Goal: Task Accomplishment & Management: Complete application form

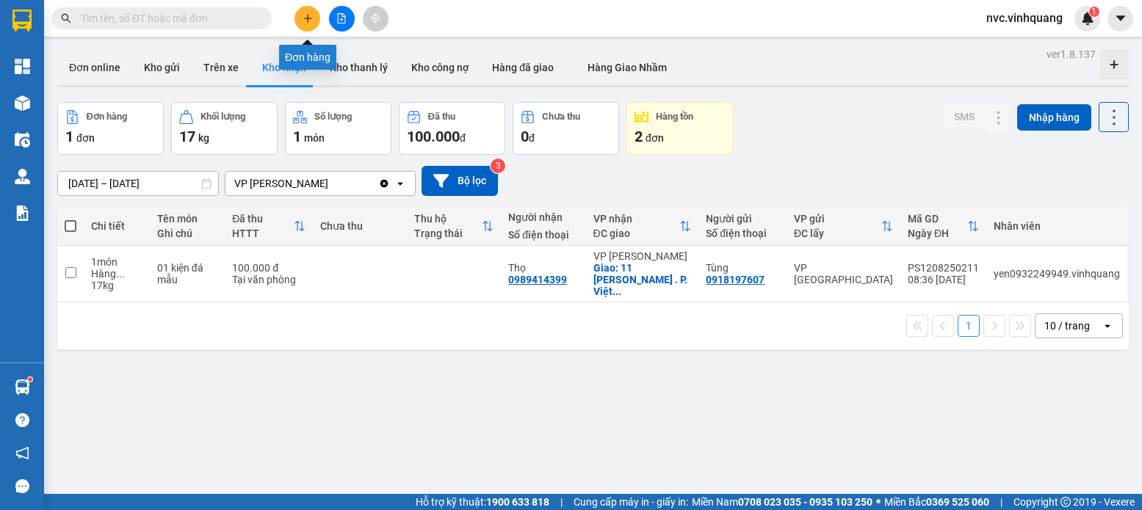
click at [303, 18] on icon "plus" at bounding box center [308, 18] width 10 height 10
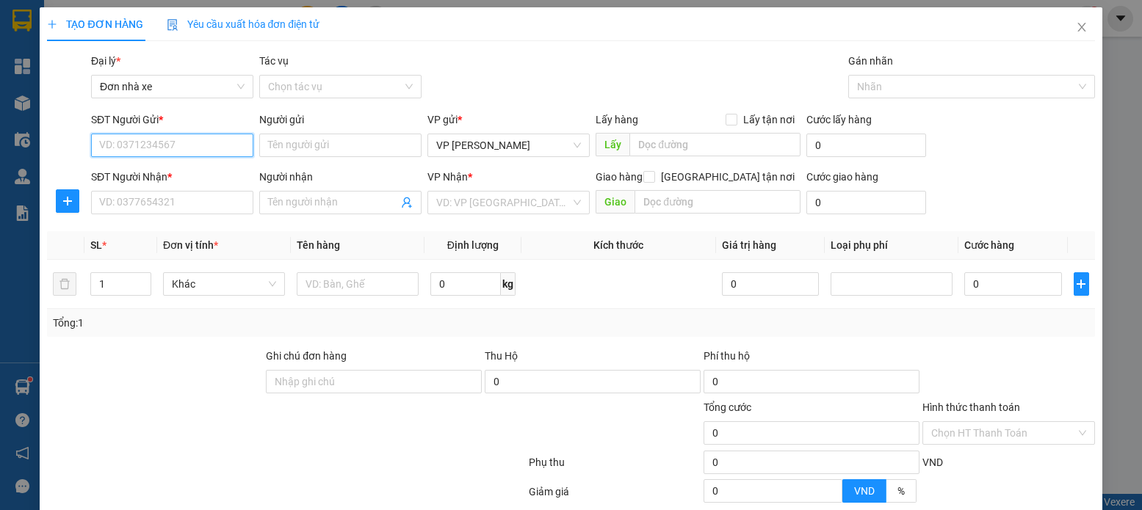
click at [223, 145] on input "SĐT Người Gửi *" at bounding box center [172, 146] width 162 height 24
type input "0915082683"
click at [366, 150] on input "Người gửi" at bounding box center [340, 146] width 162 height 24
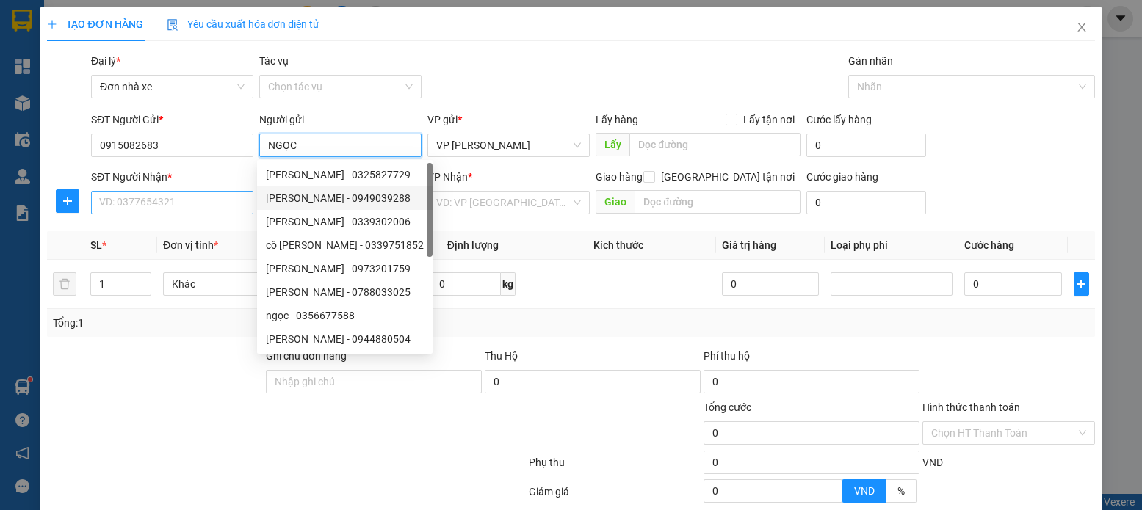
type input "NGỌC"
click at [208, 206] on input "SĐT Người Nhận *" at bounding box center [172, 203] width 162 height 24
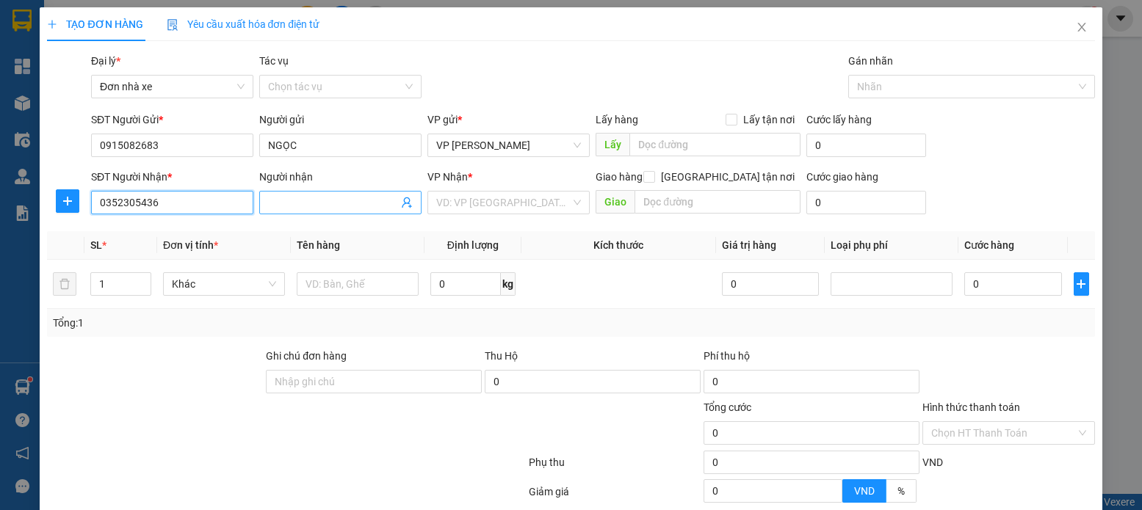
type input "0352305436"
click at [289, 212] on span at bounding box center [340, 203] width 162 height 24
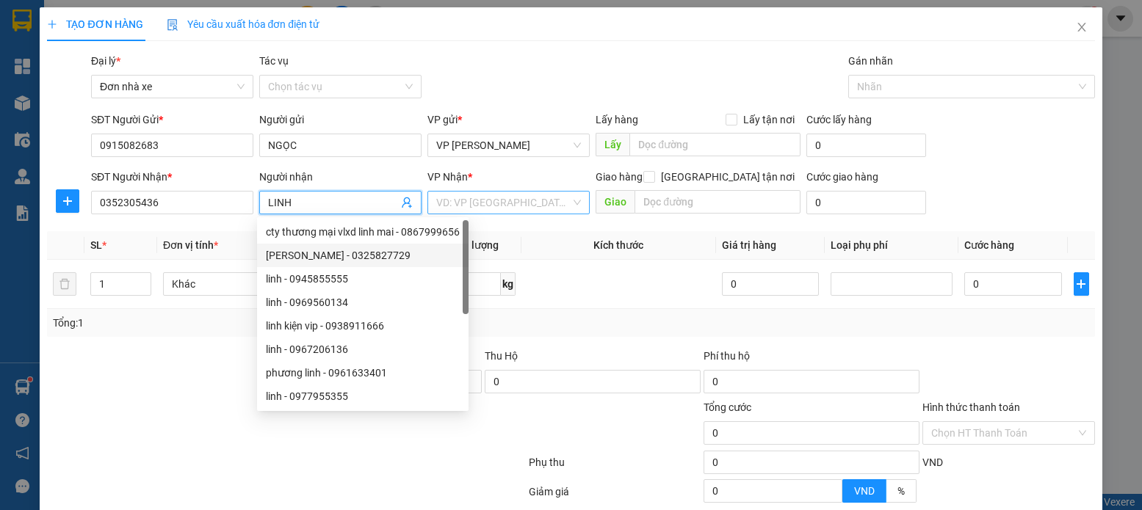
type input "LINH"
click at [533, 206] on input "search" at bounding box center [503, 203] width 134 height 22
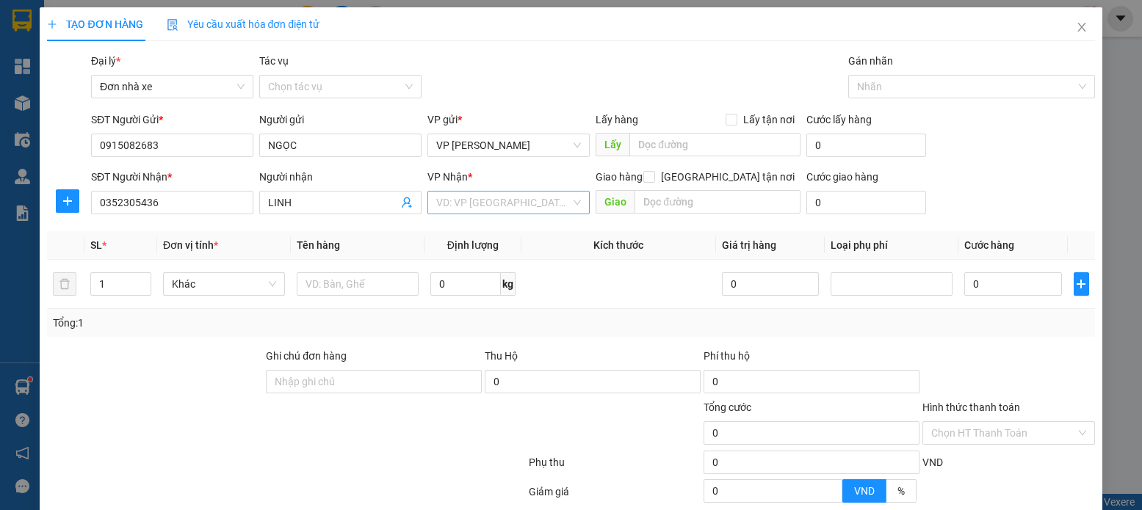
click at [530, 206] on input "search" at bounding box center [503, 203] width 134 height 22
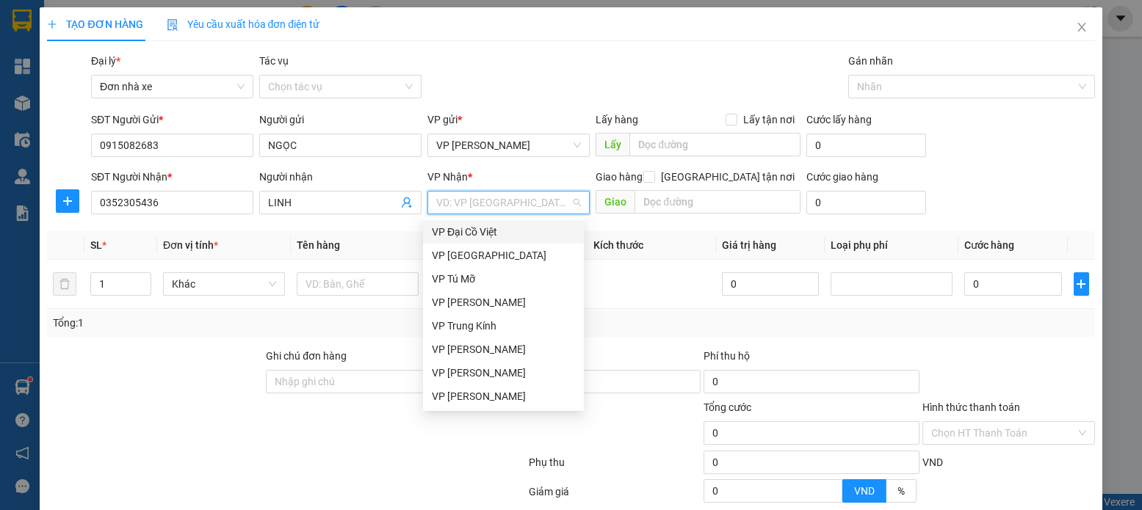
click at [472, 202] on input "search" at bounding box center [503, 203] width 134 height 22
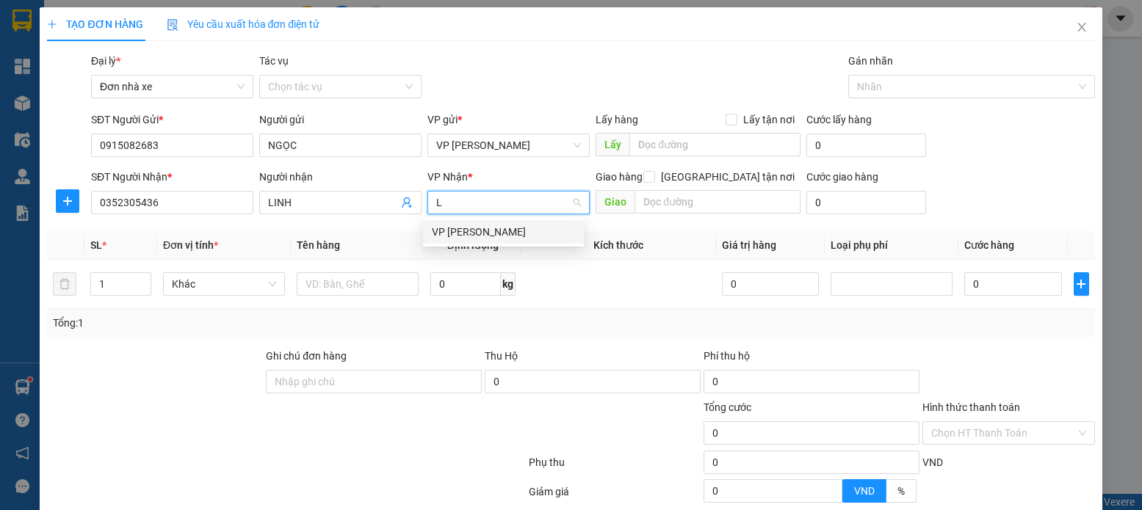
type input "LÊ"
click at [504, 237] on div "VP [PERSON_NAME]" at bounding box center [503, 232] width 143 height 16
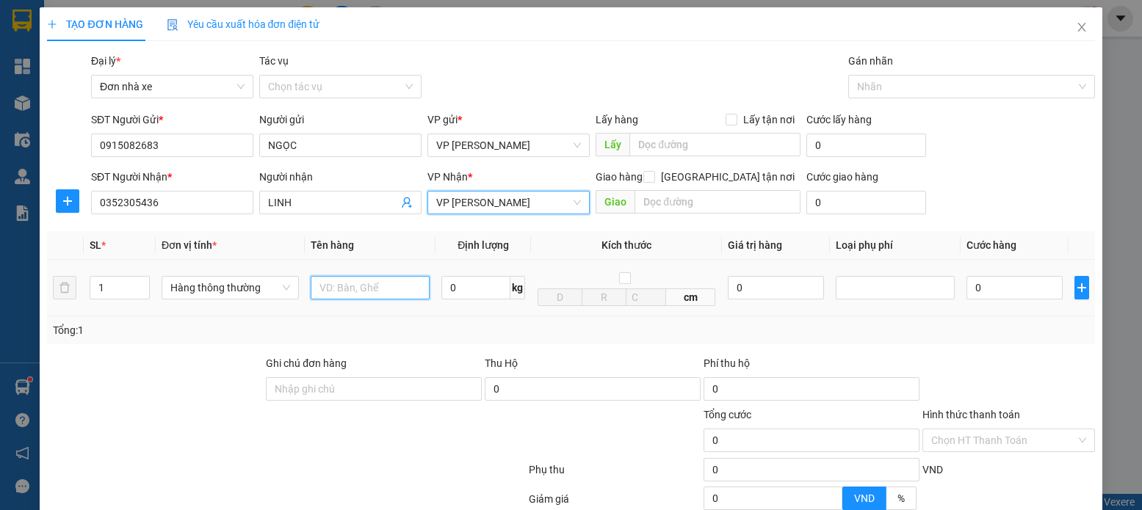
drag, startPoint x: 375, startPoint y: 293, endPoint x: 391, endPoint y: 288, distance: 17.0
click at [375, 292] on input "text" at bounding box center [371, 288] width 120 height 24
type input "PB ĐỎ"
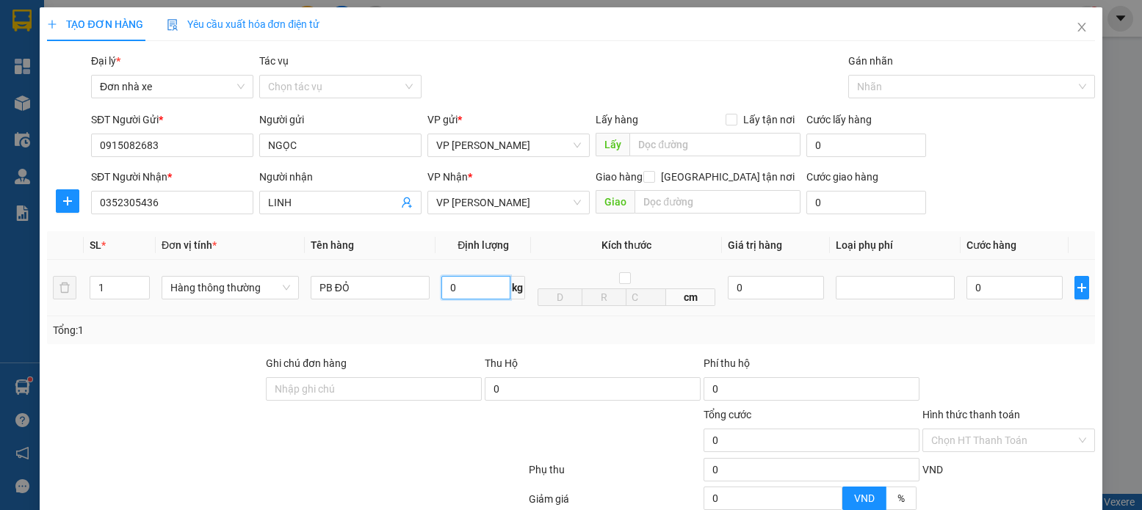
click at [447, 288] on input "0" at bounding box center [475, 288] width 69 height 24
type input "0.3"
drag, startPoint x: 950, startPoint y: 279, endPoint x: 968, endPoint y: 315, distance: 40.4
click at [949, 280] on td at bounding box center [895, 288] width 131 height 57
type input "30.000"
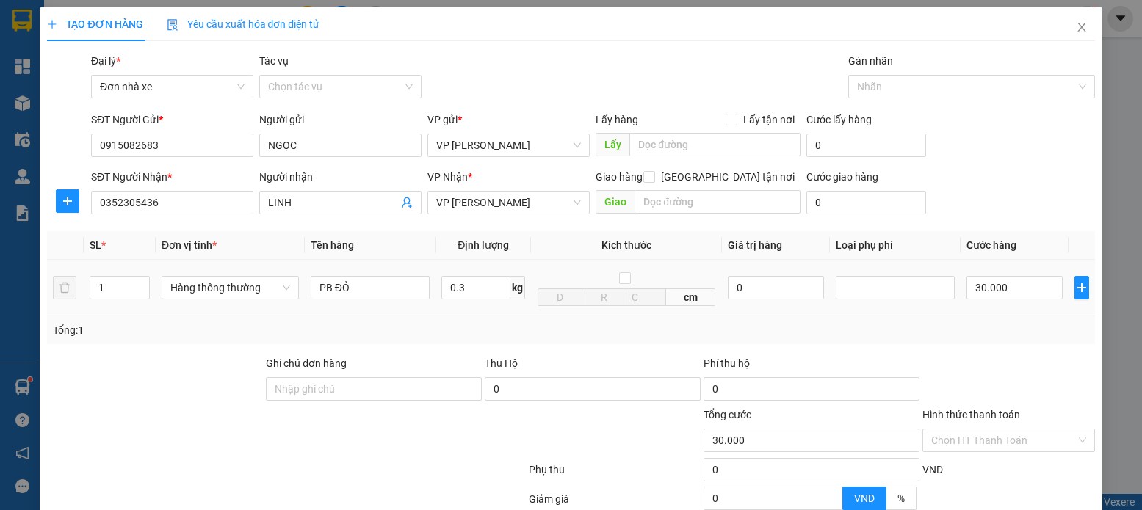
type input "30.000"
click at [378, 245] on th "Tên hàng" at bounding box center [370, 245] width 131 height 29
click at [743, 190] on input "text" at bounding box center [717, 202] width 165 height 24
click at [470, 288] on input "0.3" at bounding box center [475, 288] width 69 height 24
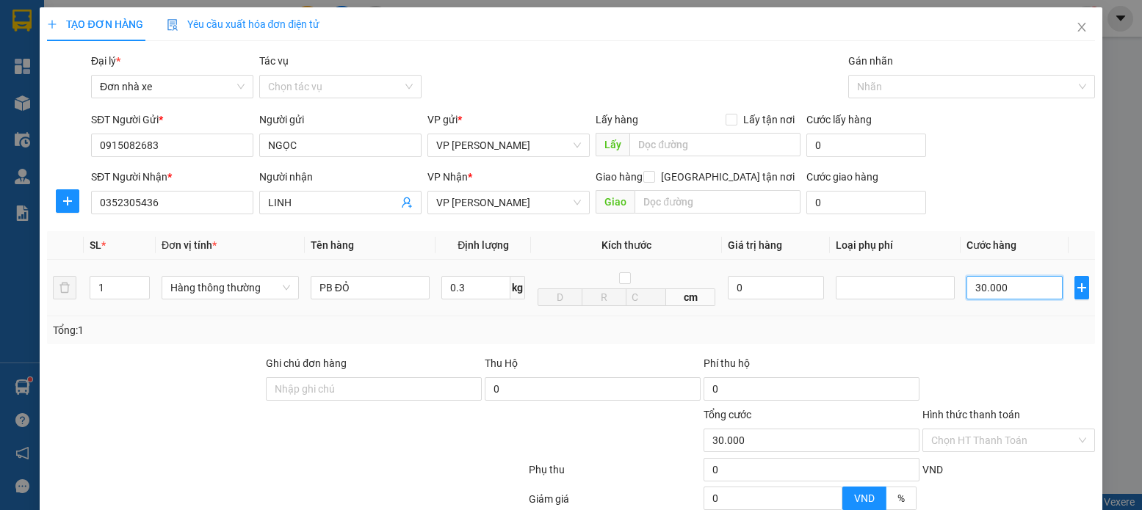
click at [983, 299] on input "30.000" at bounding box center [1014, 288] width 95 height 24
click at [626, 199] on span "Giao" at bounding box center [615, 202] width 39 height 24
click at [657, 191] on input "text" at bounding box center [717, 202] width 165 height 24
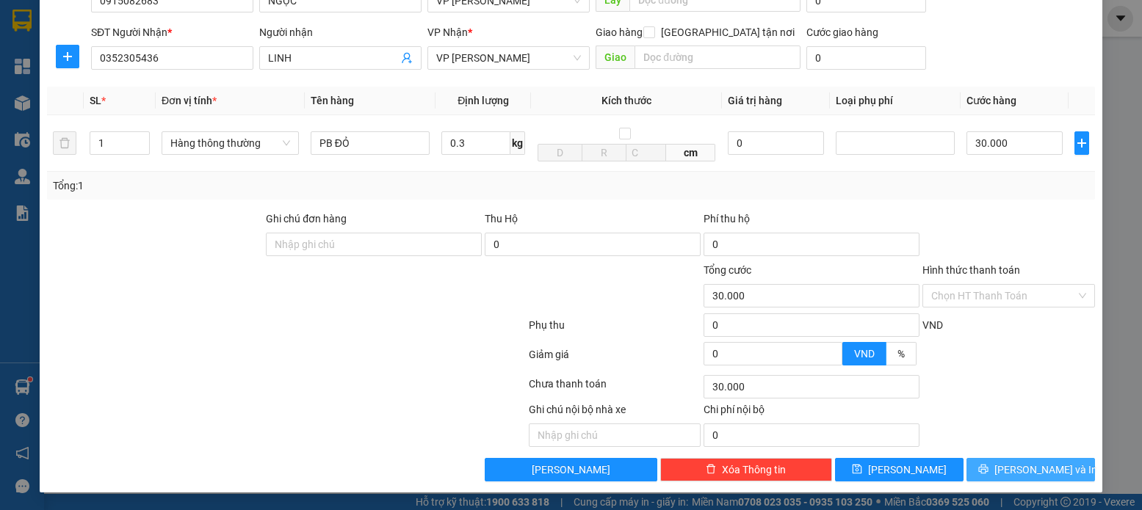
click at [983, 477] on button "[PERSON_NAME] và In" at bounding box center [1031, 470] width 129 height 24
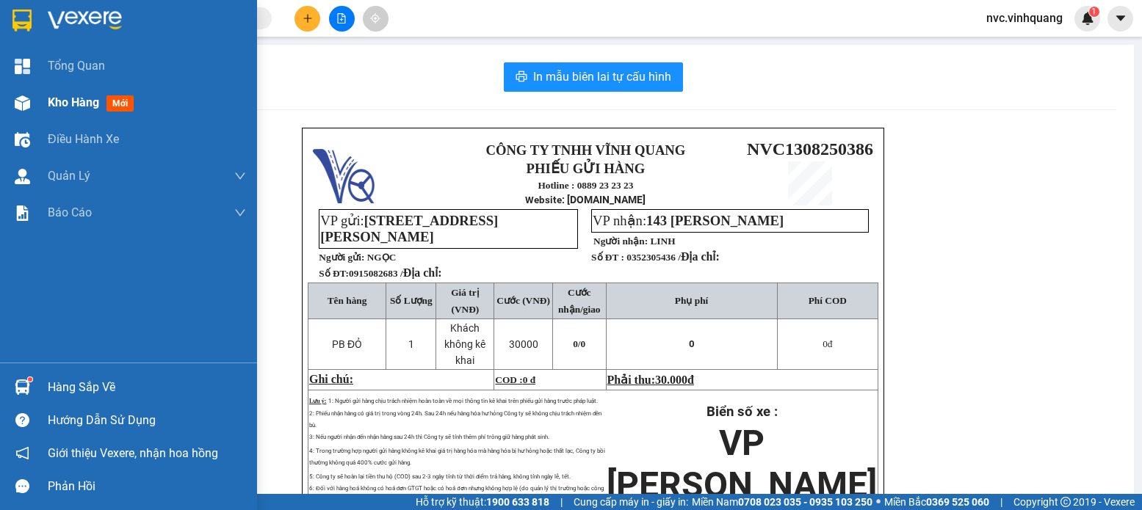
click at [0, 106] on div "Kho hàng mới" at bounding box center [128, 102] width 257 height 37
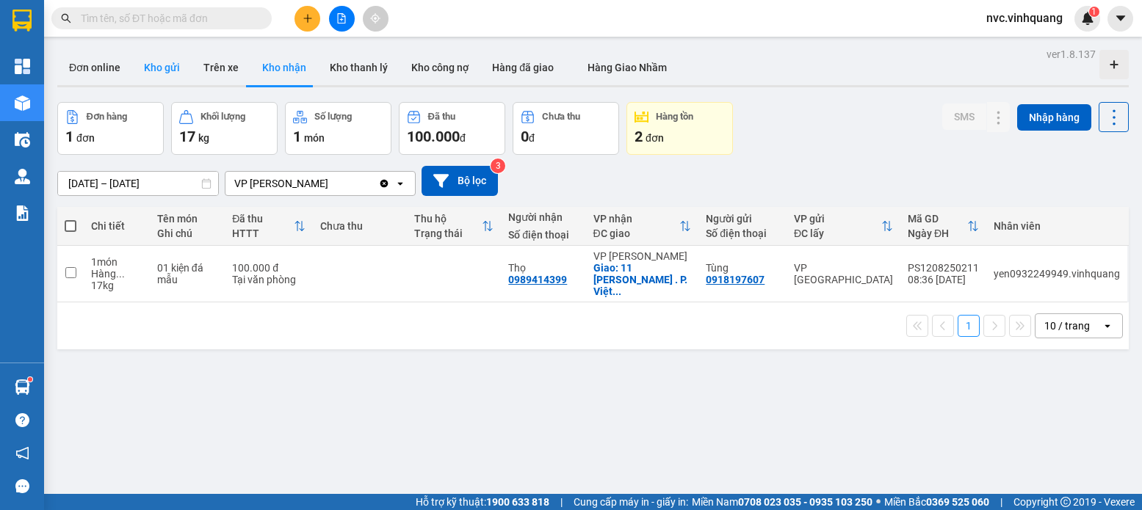
click at [154, 79] on button "Kho gửi" at bounding box center [161, 67] width 59 height 35
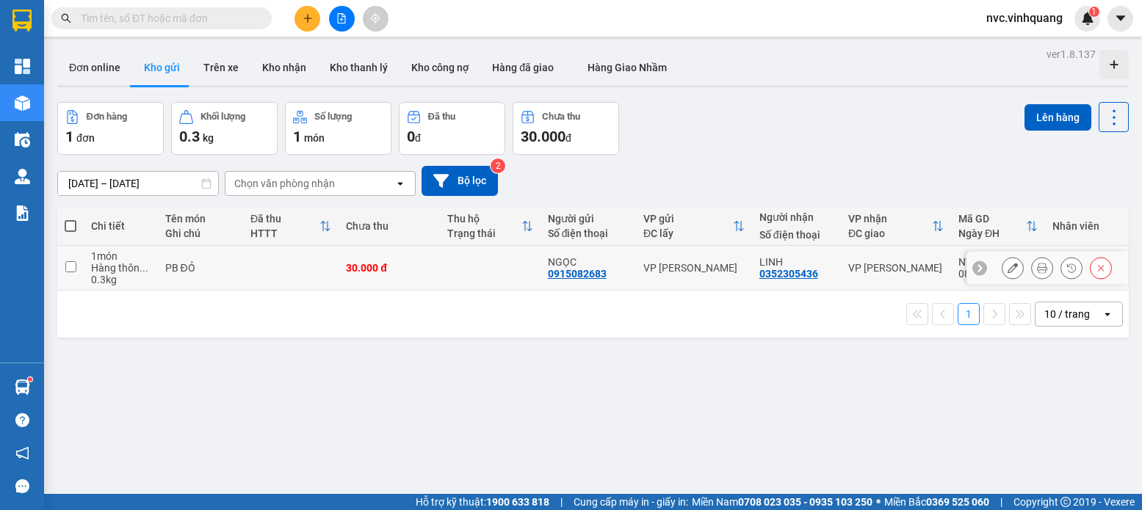
click at [1037, 270] on icon at bounding box center [1042, 268] width 10 height 10
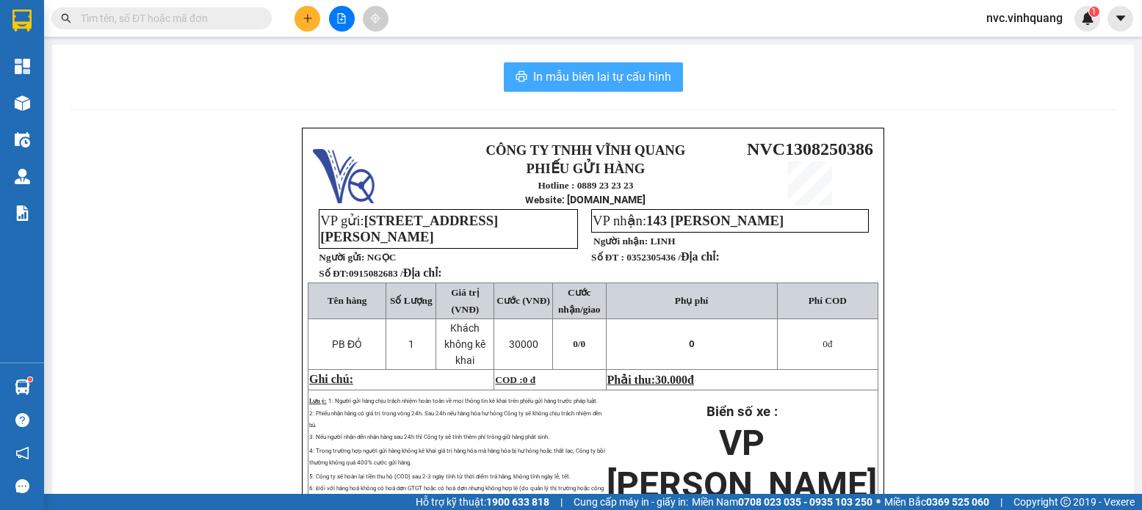
click at [596, 75] on span "In mẫu biên lai tự cấu hình" at bounding box center [602, 77] width 138 height 18
